Goal: Transaction & Acquisition: Purchase product/service

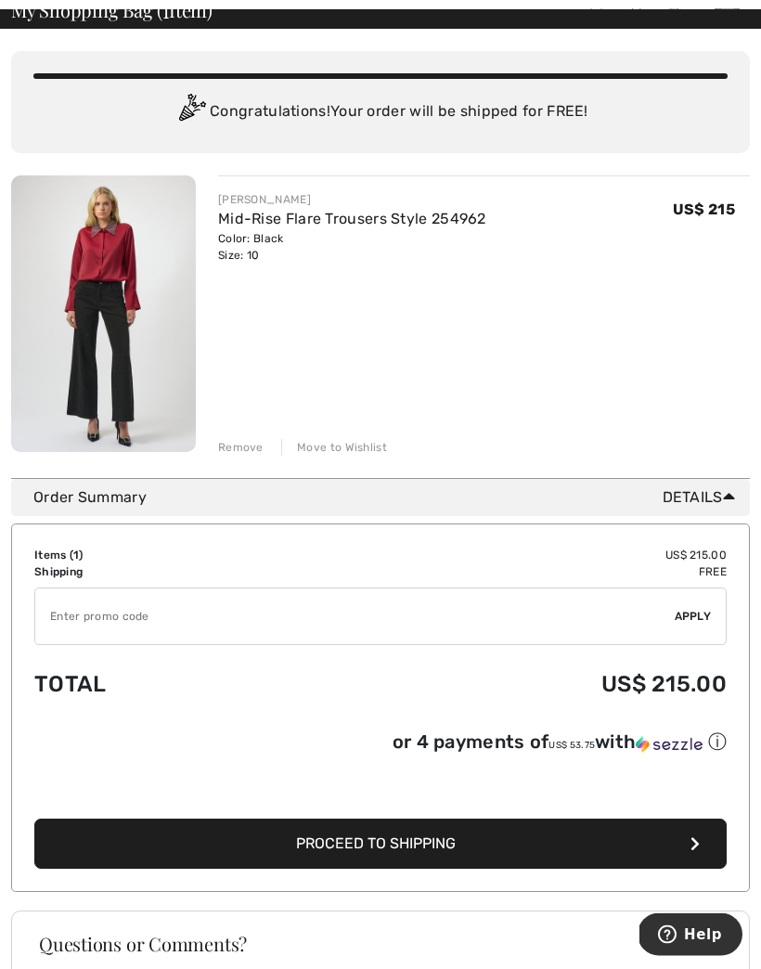
scroll to position [141, 0]
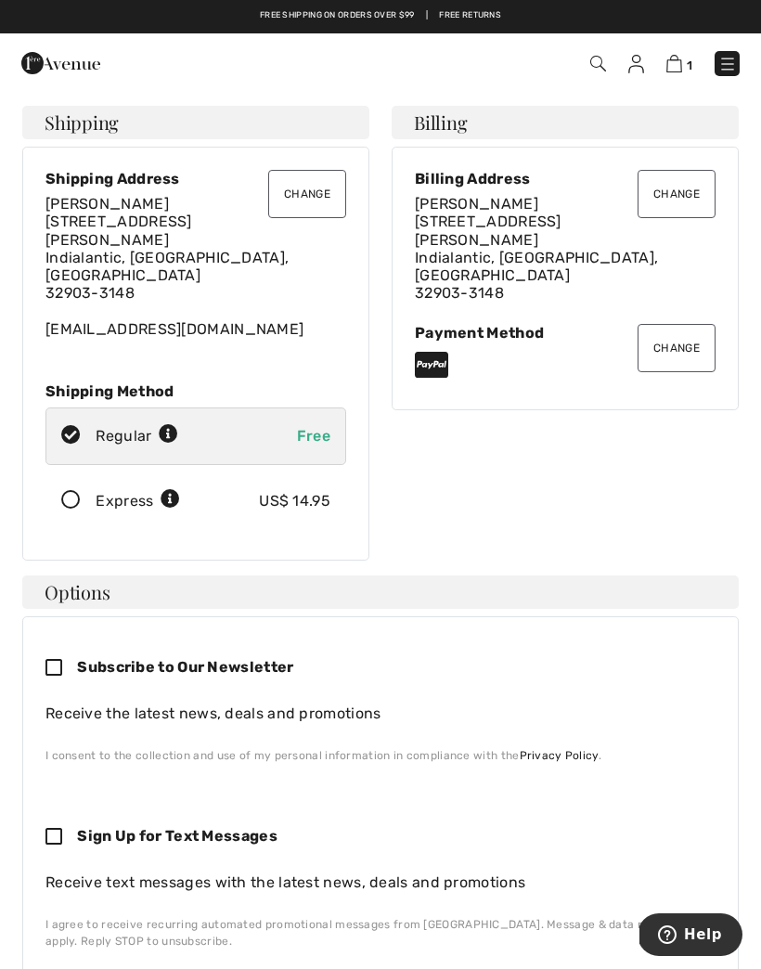
click at [84, 491] on icon at bounding box center [70, 500] width 49 height 19
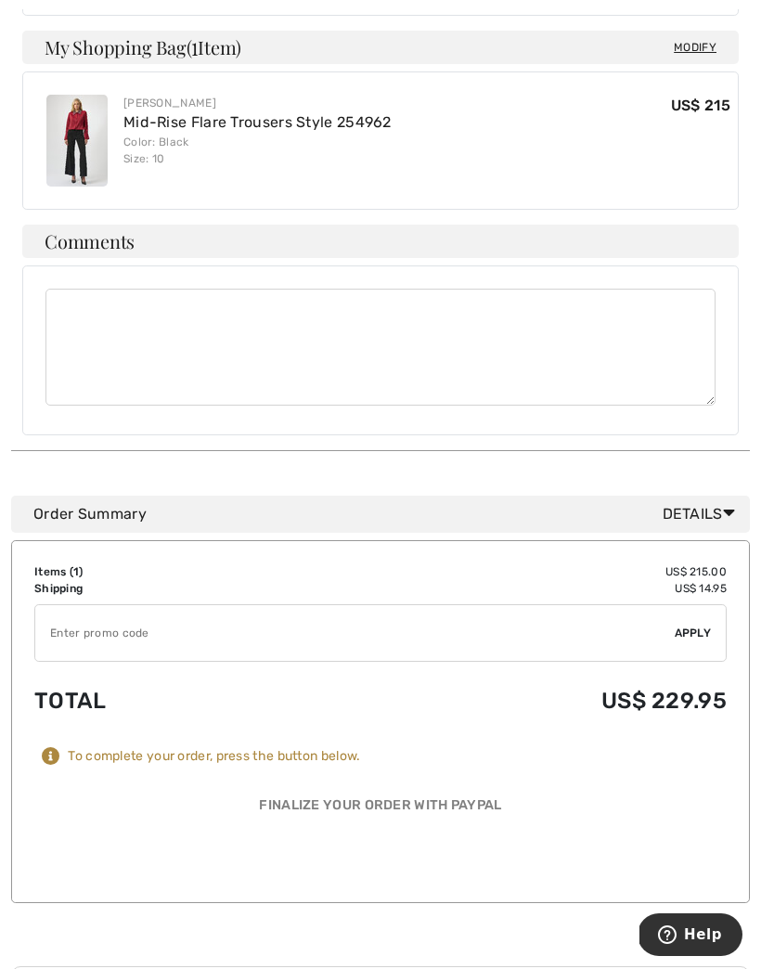
scroll to position [1044, 0]
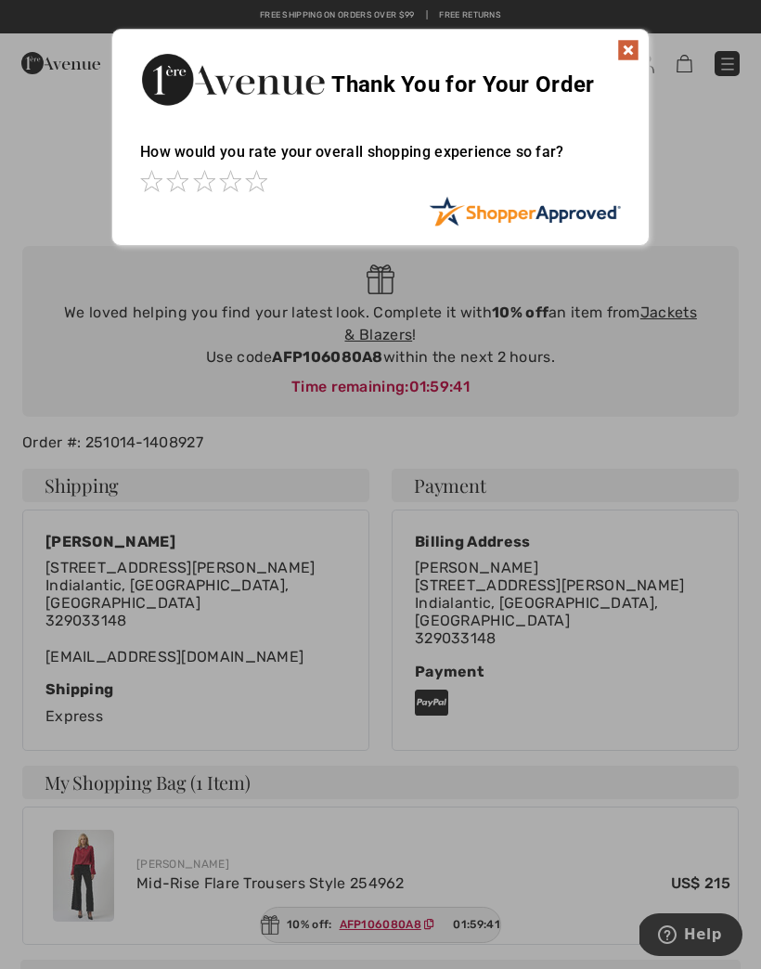
click at [634, 47] on img at bounding box center [628, 50] width 22 height 22
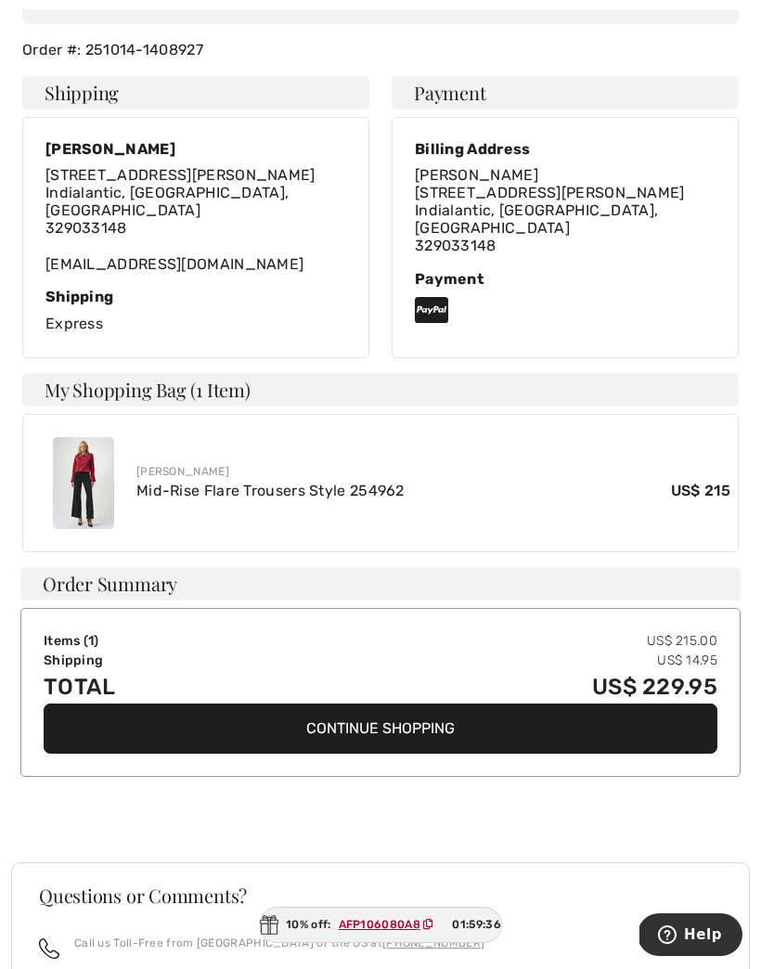
scroll to position [395, 0]
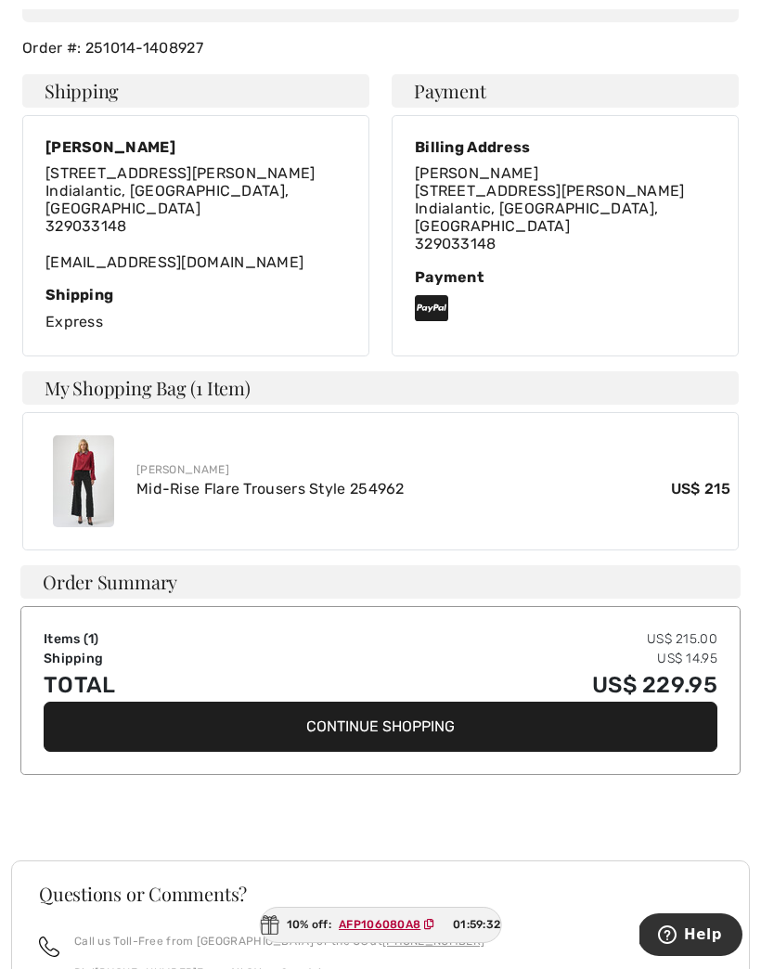
click at [77, 629] on td "Items ( 1 )" at bounding box center [167, 638] width 246 height 19
click at [610, 565] on div "Order Summary" at bounding box center [380, 581] width 720 height 33
click at [442, 712] on button "Continue Shopping" at bounding box center [381, 727] width 674 height 50
